Goal: Contribute content: Add original content to the website for others to see

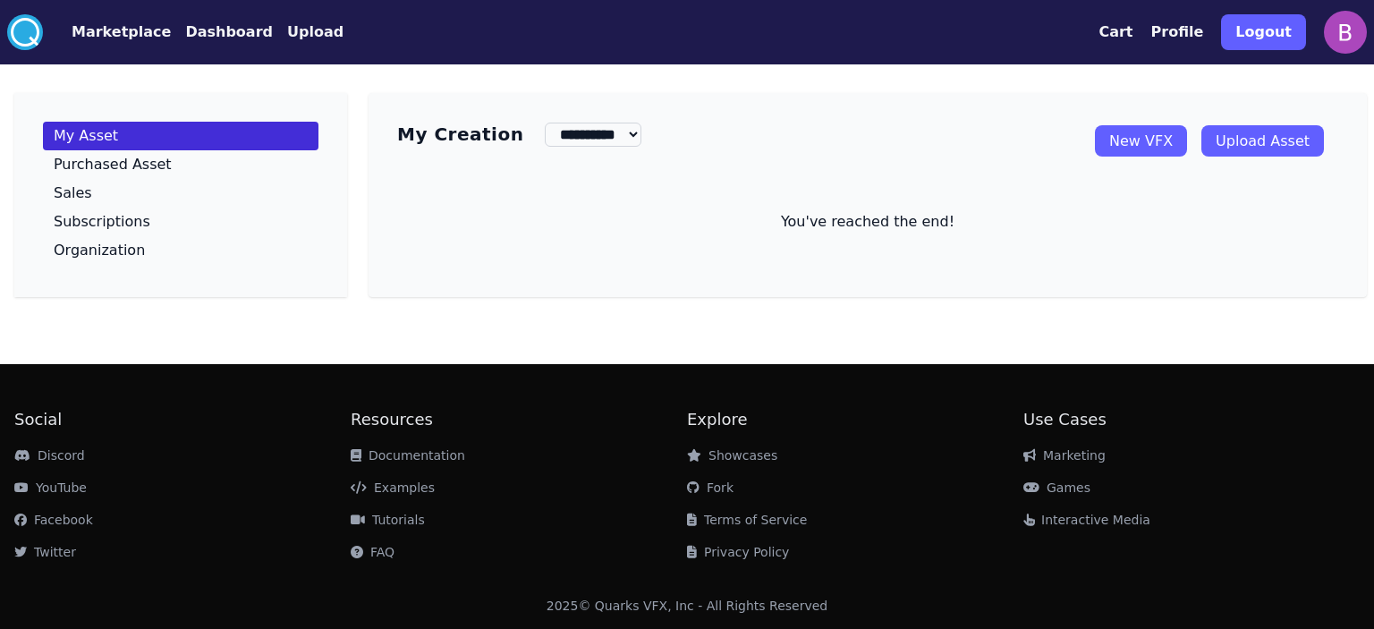
click at [1286, 149] on link "Upload Asset" at bounding box center [1262, 140] width 123 height 31
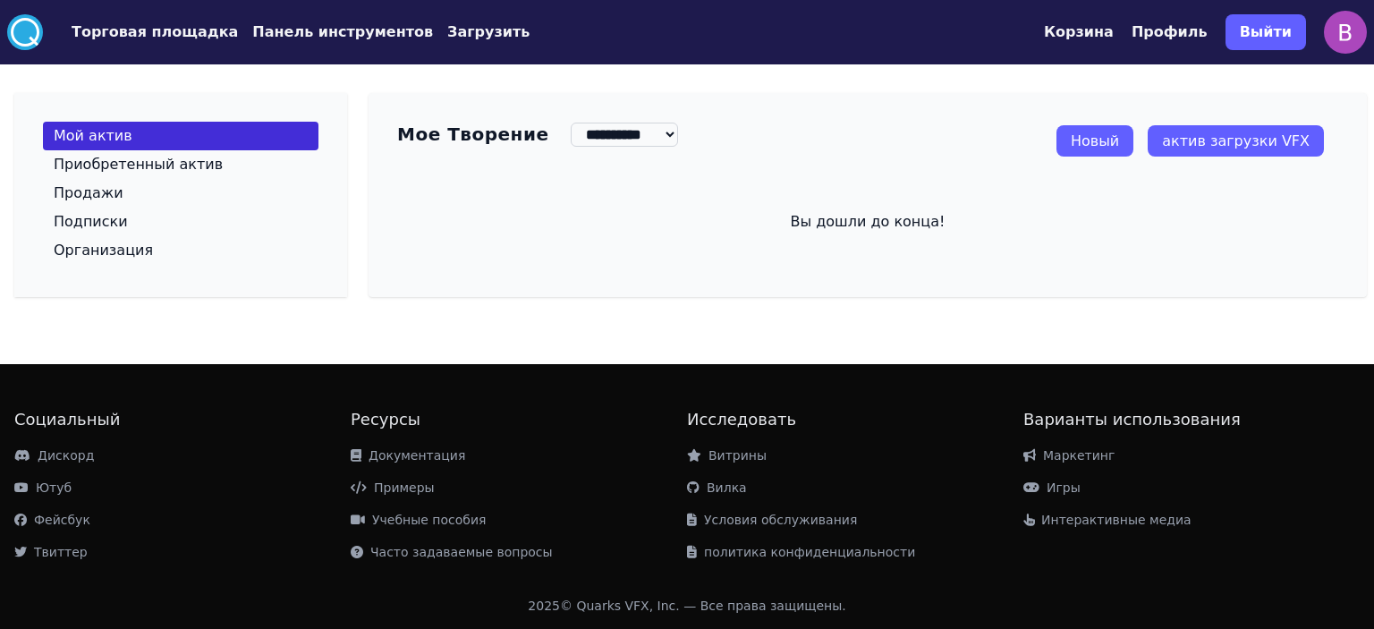
click at [347, 32] on font "Панель инструментов" at bounding box center [342, 31] width 181 height 17
click at [1265, 144] on font "актив загрузки VFX" at bounding box center [1236, 140] width 148 height 17
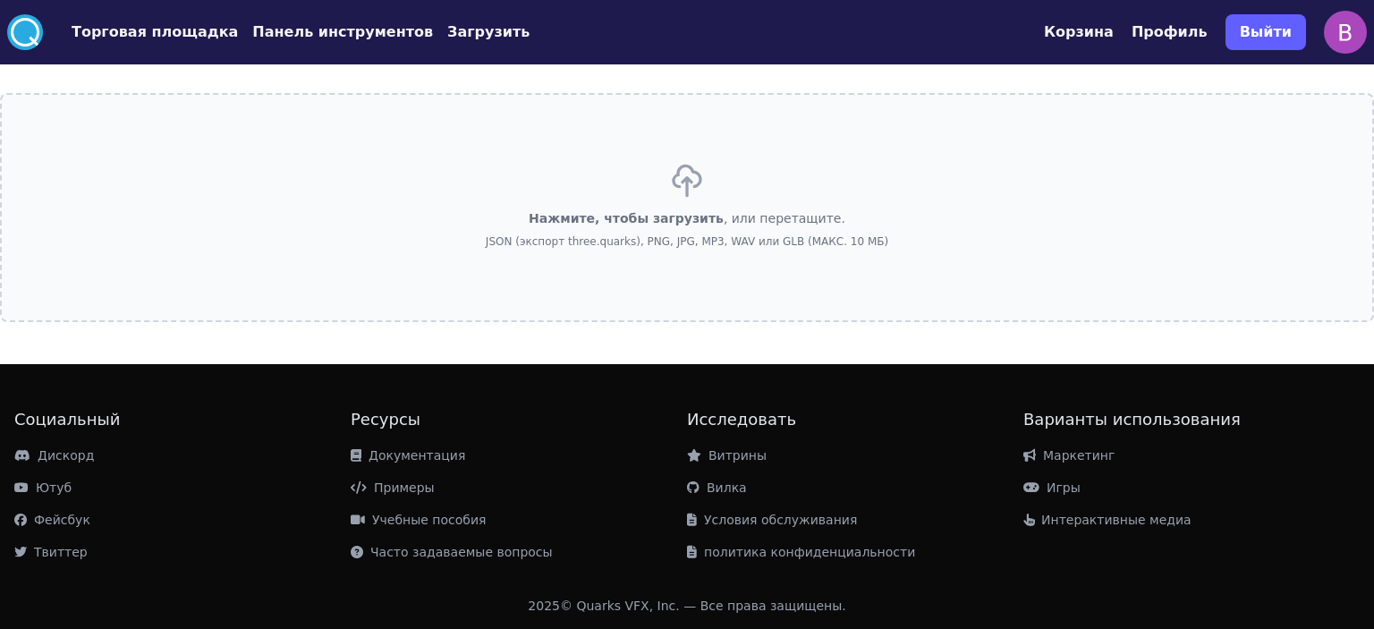
click at [691, 189] on icon at bounding box center [687, 181] width 36 height 36
click at [0, 0] on input "Нажмите, чтобы загрузить , или перетащите. JSON (экспорт three.quarks), PNG, JP…" at bounding box center [0, 0] width 0 height 0
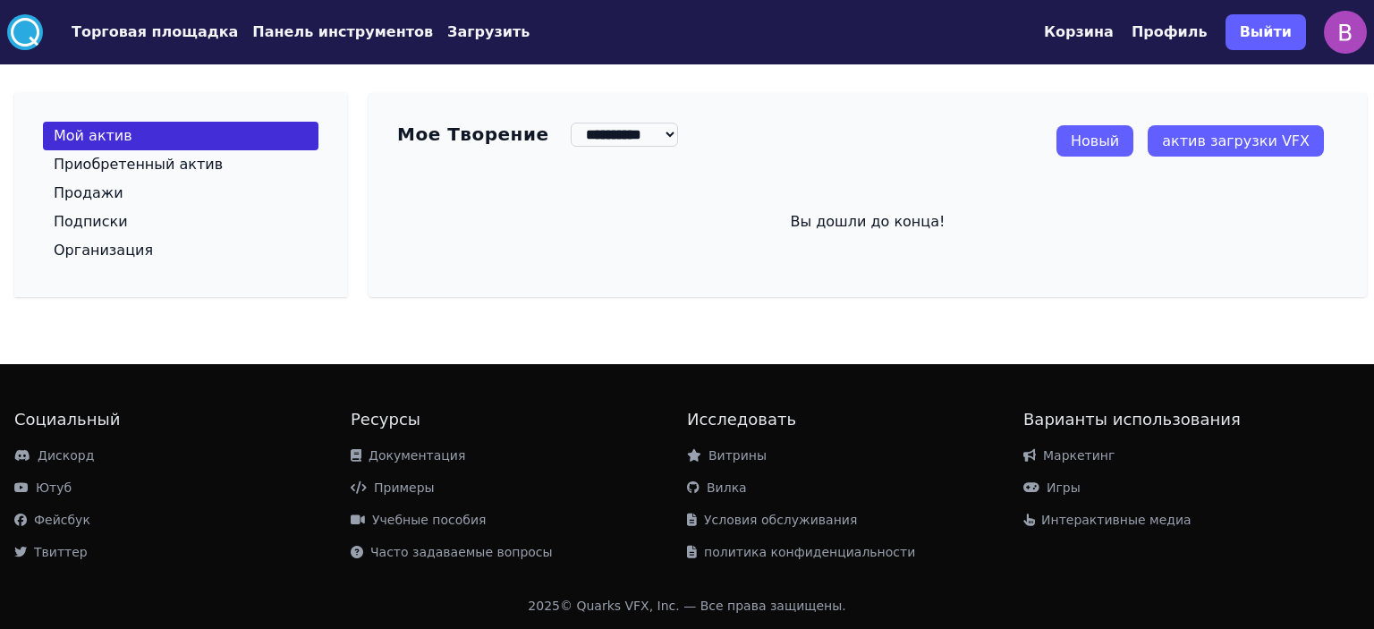
click at [1119, 148] on font "Новый" at bounding box center [1095, 140] width 48 height 17
